Goal: Transaction & Acquisition: Subscribe to service/newsletter

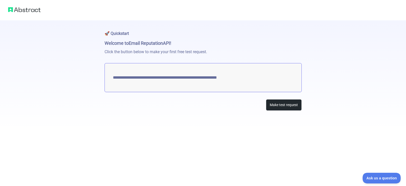
click at [145, 81] on textarea "**********" at bounding box center [203, 77] width 197 height 29
click at [270, 105] on button "Make test request" at bounding box center [284, 104] width 36 height 11
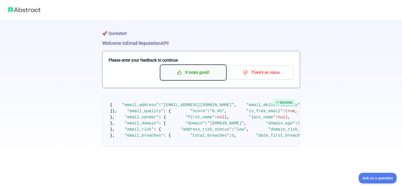
click at [219, 73] on p "It looks good!" at bounding box center [193, 72] width 57 height 9
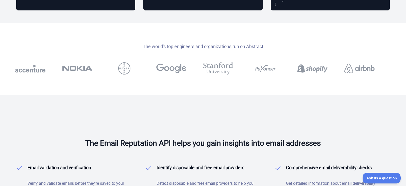
scroll to position [635, 0]
